Goal: Transaction & Acquisition: Purchase product/service

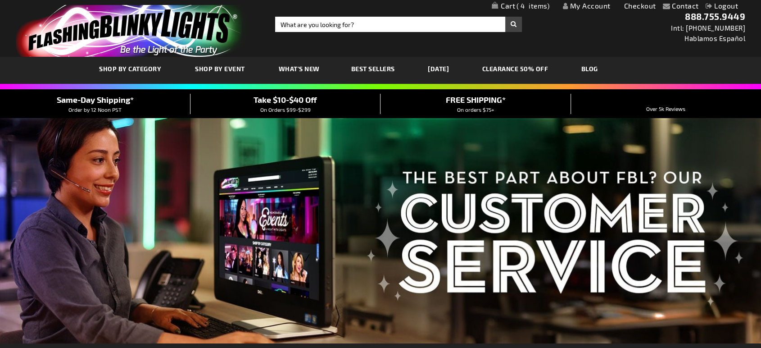
click at [525, 11] on div "Contact Compare Products My Account Checkout Logout Skip to Content My Cart 4 4…" at bounding box center [380, 6] width 761 height 12
click at [537, 6] on span "4" at bounding box center [533, 6] width 33 height 8
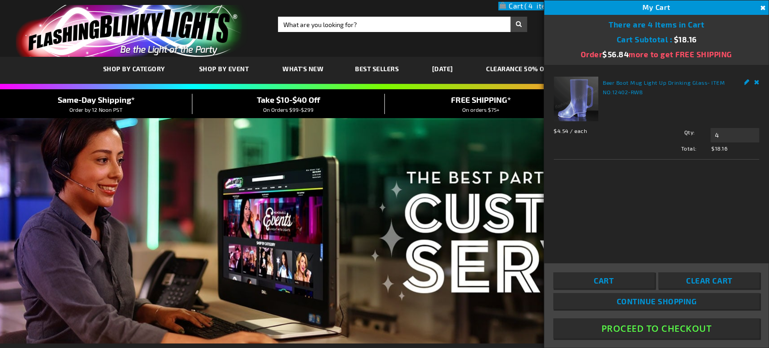
click at [657, 329] on button "Proceed To Checkout" at bounding box center [656, 328] width 206 height 20
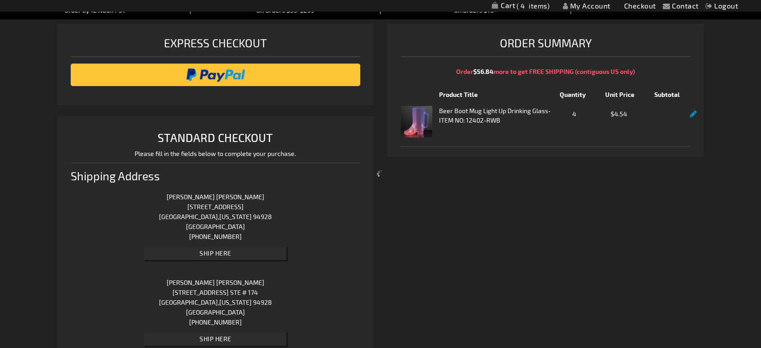
scroll to position [850, 0]
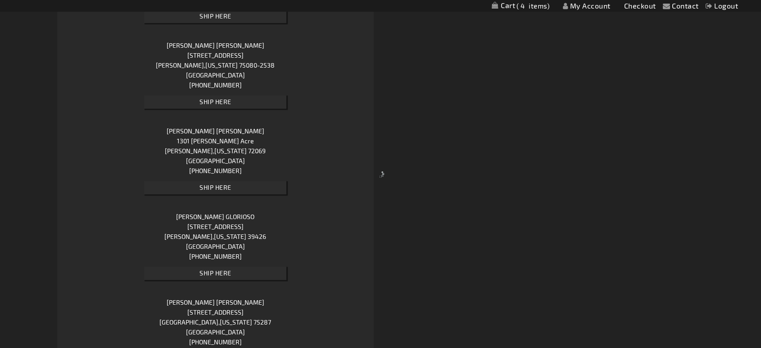
select select "US"
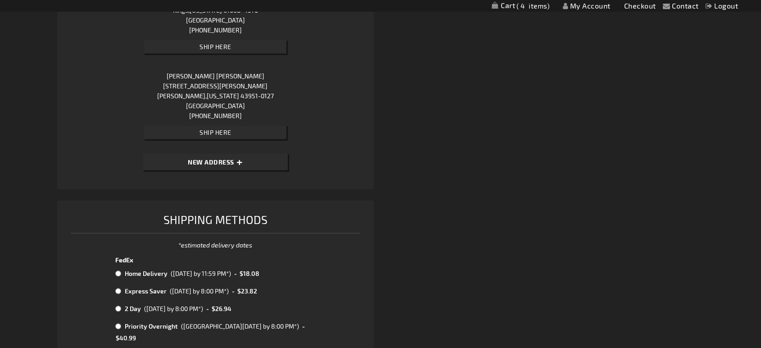
scroll to position [64223, 0]
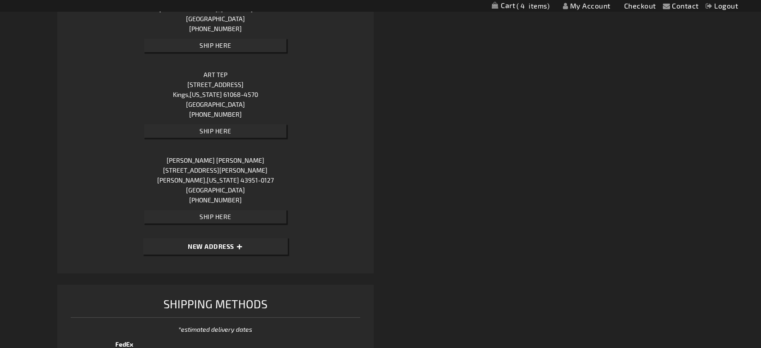
click at [245, 238] on button "New Address" at bounding box center [215, 246] width 145 height 17
select select "US"
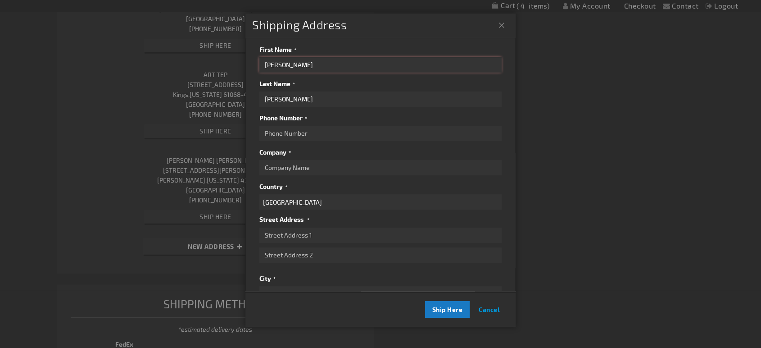
drag, startPoint x: 152, startPoint y: 69, endPoint x: 147, endPoint y: 68, distance: 5.5
paste input "[PERSON_NAME]"
drag, startPoint x: 292, startPoint y: 66, endPoint x: 353, endPoint y: 74, distance: 60.9
click at [353, 74] on div "First Name [PERSON_NAME] Last Name [PERSON_NAME] Phone Number Company Country […" at bounding box center [380, 126] width 242 height 167
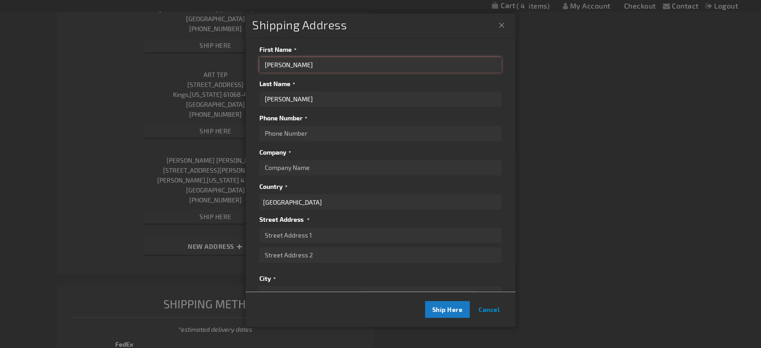
type input "[PERSON_NAME]"
drag, startPoint x: 326, startPoint y: 100, endPoint x: 110, endPoint y: 116, distance: 216.8
paste input "[PERSON_NAME]"
type input "[PERSON_NAME]"
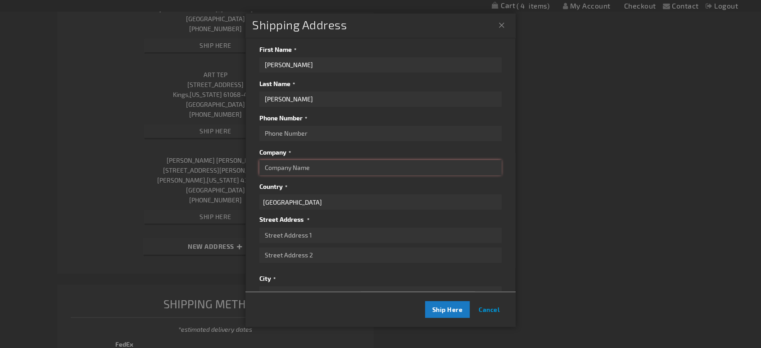
click at [340, 168] on input "Company" at bounding box center [380, 167] width 242 height 15
drag, startPoint x: 335, startPoint y: 206, endPoint x: 328, endPoint y: 231, distance: 25.8
click at [335, 206] on select "[GEOGRAPHIC_DATA] [GEOGRAPHIC_DATA] [GEOGRAPHIC_DATA] [GEOGRAPHIC_DATA] [GEOGRA…" at bounding box center [380, 201] width 242 height 15
click at [325, 239] on input "Street Address: Line 1" at bounding box center [380, 234] width 242 height 15
paste input "[STREET_ADDRESS][PERSON_NAME]"
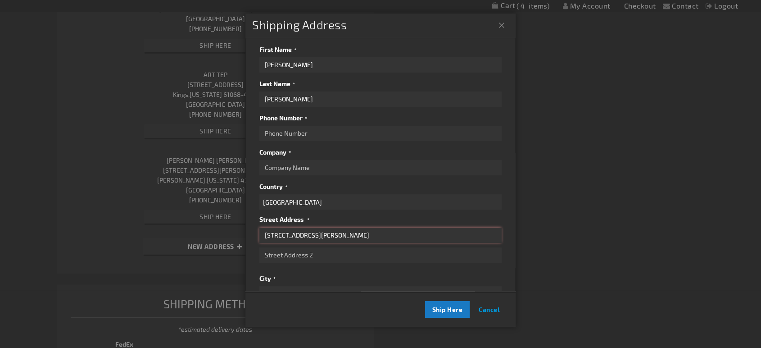
type input "[STREET_ADDRESS][PERSON_NAME]"
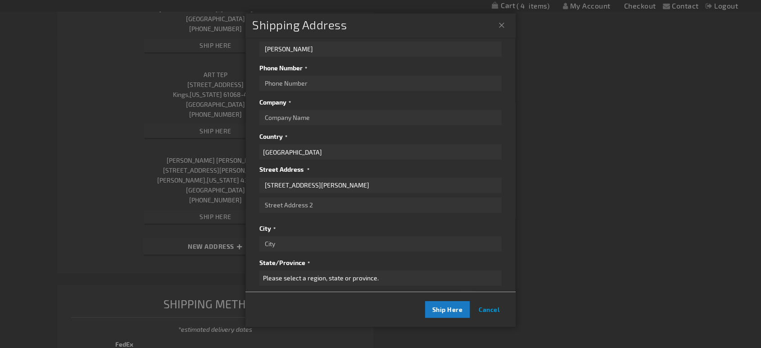
scroll to position [120, 0]
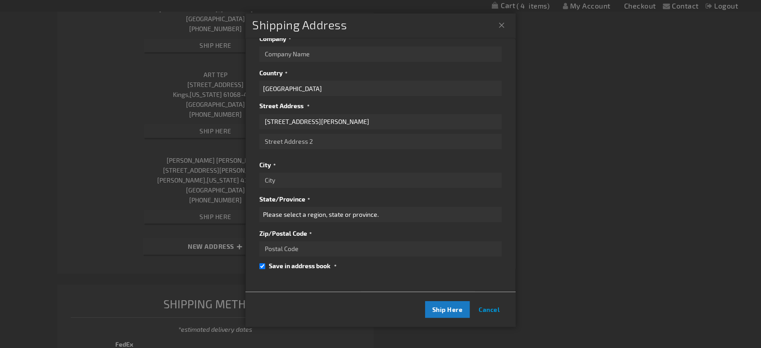
click at [317, 251] on div "First Name [PERSON_NAME] Last Name [PERSON_NAME] Phone Number Company Country […" at bounding box center [380, 99] width 242 height 341
click at [328, 241] on input "Zip/Postal Code" at bounding box center [380, 248] width 242 height 15
paste input "60050-3987"
type input "60050-3987"
drag, startPoint x: 309, startPoint y: 168, endPoint x: 318, endPoint y: 173, distance: 10.7
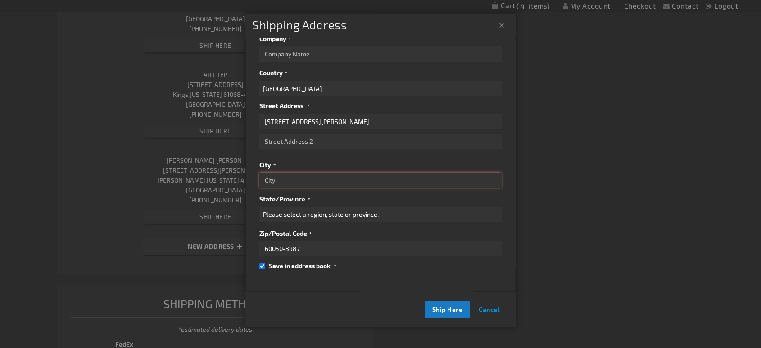
click at [309, 173] on input "City" at bounding box center [380, 180] width 242 height 15
paste input "[PERSON_NAME]"
type input "[PERSON_NAME]"
drag, startPoint x: 368, startPoint y: 209, endPoint x: 366, endPoint y: 218, distance: 9.0
click at [368, 209] on select "Please select a region, state or province. [US_STATE] [US_STATE] [US_STATE] [US…" at bounding box center [380, 214] width 242 height 15
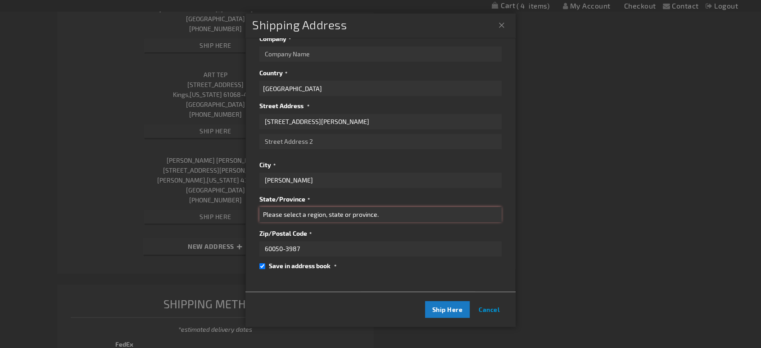
select select "23"
click at [259, 207] on select "Please select a region, state or province. [US_STATE] [US_STATE] [US_STATE] [US…" at bounding box center [380, 214] width 242 height 15
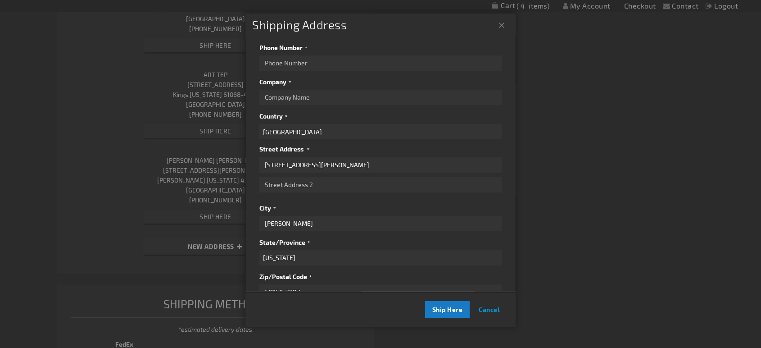
scroll to position [0, 0]
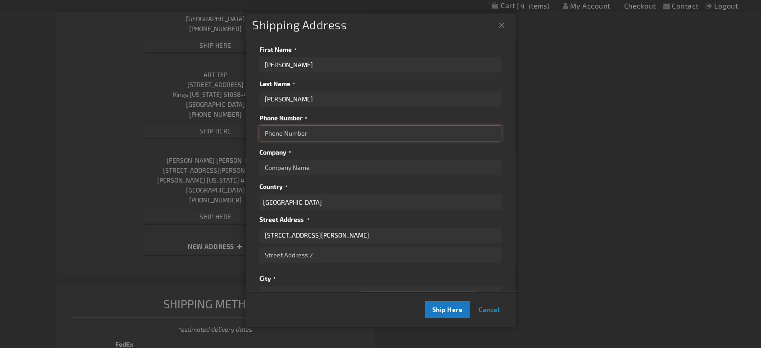
click at [306, 126] on input "Phone Number" at bounding box center [380, 133] width 242 height 15
paste input "[PHONE_NUMBER]"
type input "[PHONE_NUMBER]"
click at [437, 315] on button "Ship Here" at bounding box center [447, 309] width 45 height 17
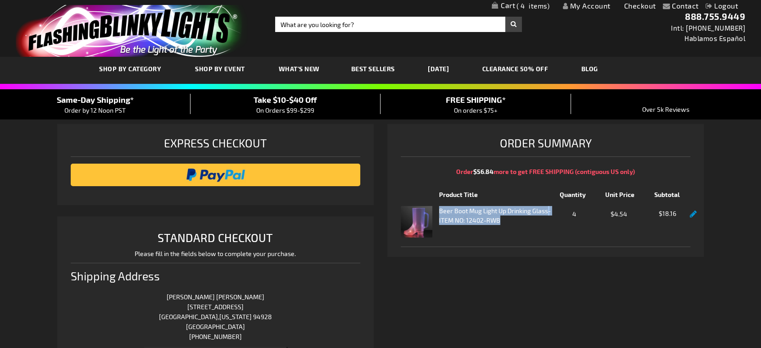
drag, startPoint x: 439, startPoint y: 208, endPoint x: 536, endPoint y: 226, distance: 98.1
click at [536, 226] on div "Beer Boot Mug Light Up Drinking Glass - ITEM NO: 12402-RWB" at bounding box center [496, 222] width 114 height 32
copy div "Beer Boot Mug Light Up Drinking Glass - ITEM NO: 12402-RWB"
